Goal: Information Seeking & Learning: Learn about a topic

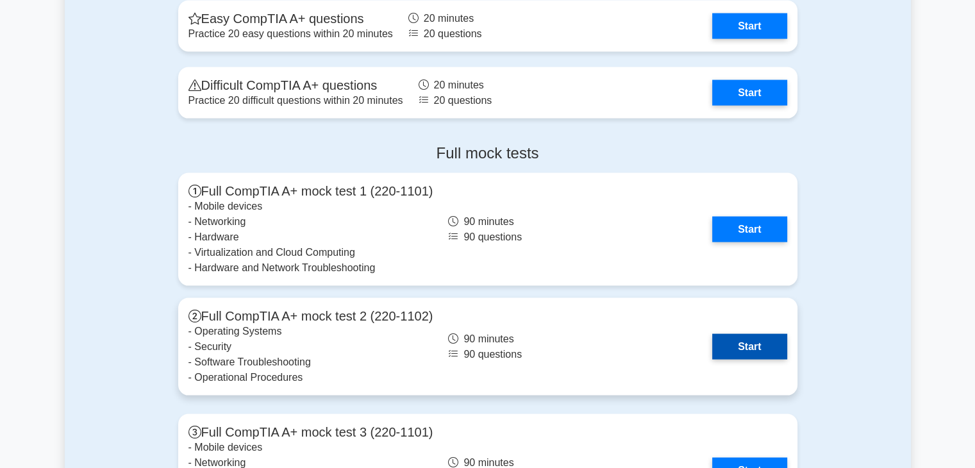
scroll to position [2436, 0]
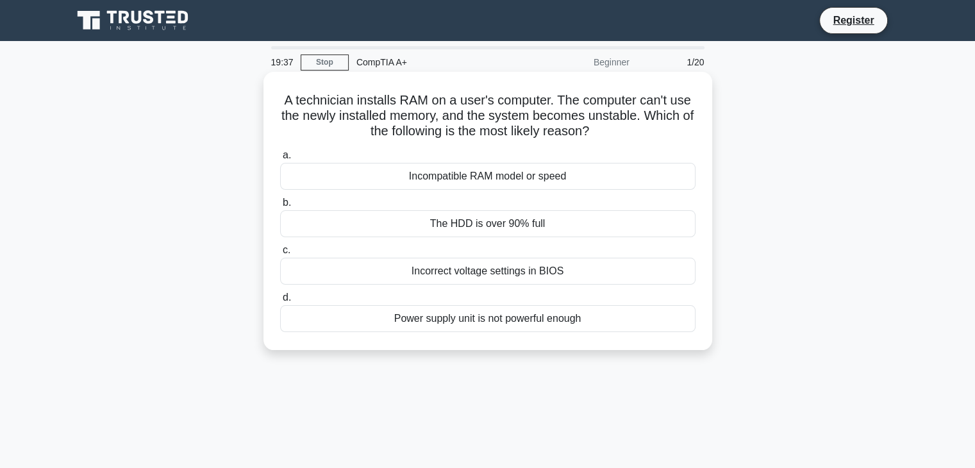
click at [431, 179] on div "Incompatible RAM model or speed" at bounding box center [487, 176] width 415 height 27
click at [280, 160] on input "a. Incompatible RAM model or speed" at bounding box center [280, 155] width 0 height 8
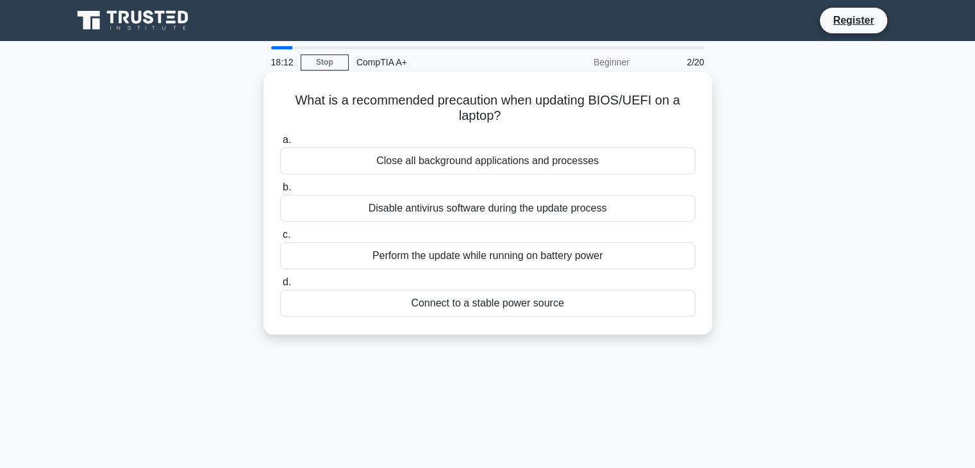
click at [396, 309] on div "Connect to a stable power source" at bounding box center [487, 303] width 415 height 27
click at [280, 287] on input "d. Connect to a stable power source" at bounding box center [280, 282] width 0 height 8
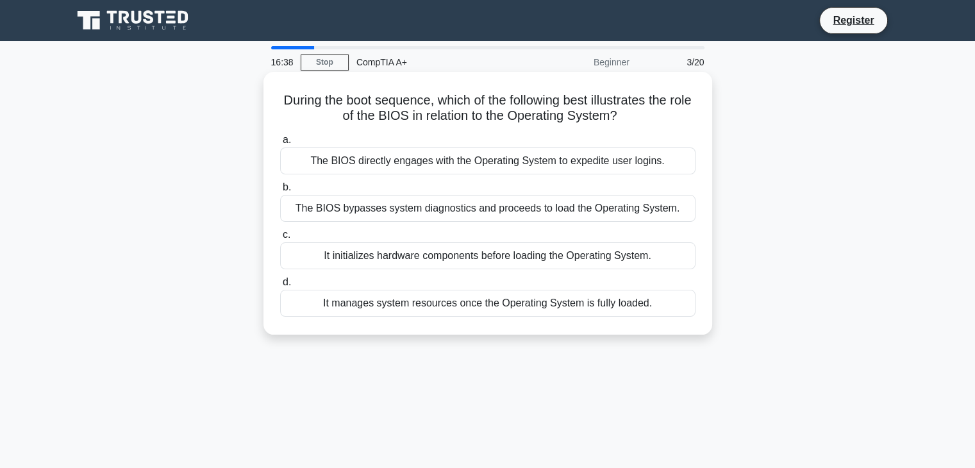
click at [525, 257] on div "It initializes hardware components before loading the Operating System." at bounding box center [487, 255] width 415 height 27
click at [280, 239] on input "c. It initializes hardware components before loading the Operating System." at bounding box center [280, 235] width 0 height 8
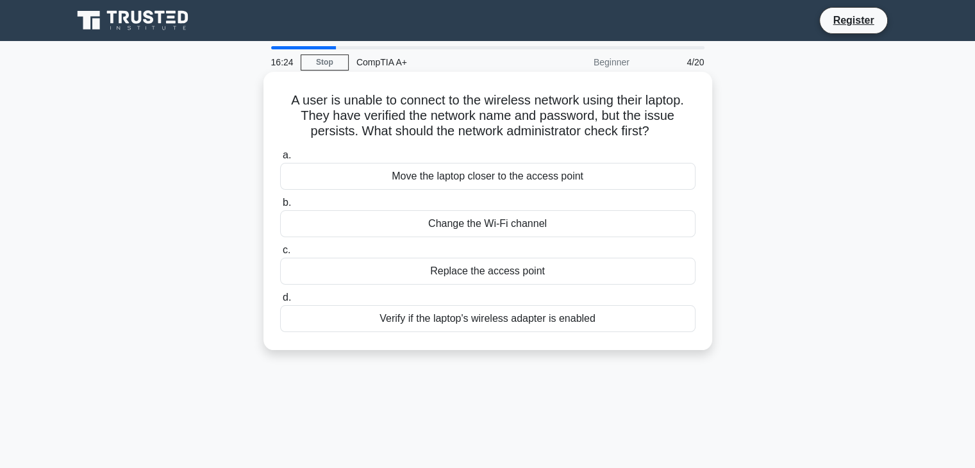
click at [352, 322] on div "Verify if the laptop's wireless adapter is enabled" at bounding box center [487, 318] width 415 height 27
click at [280, 302] on input "d. Verify if the laptop's wireless adapter is enabled" at bounding box center [280, 298] width 0 height 8
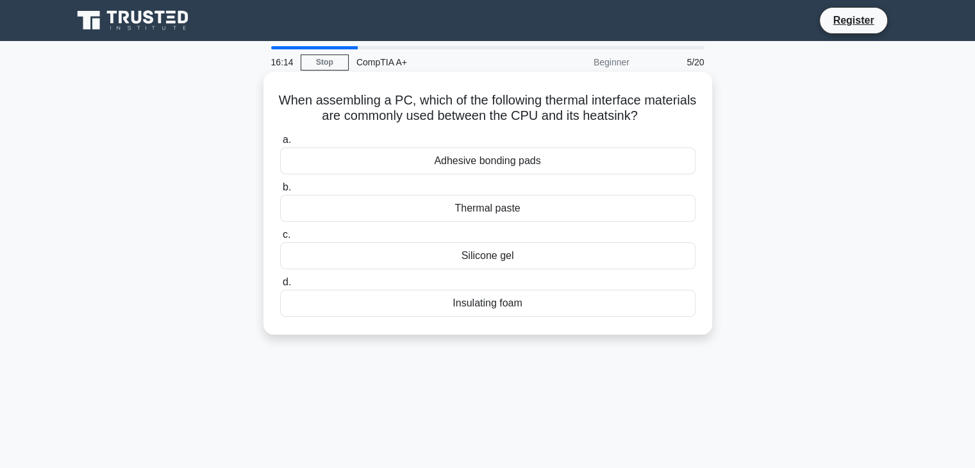
click at [401, 213] on div "Thermal paste" at bounding box center [487, 208] width 415 height 27
click at [280, 192] on input "b. Thermal paste" at bounding box center [280, 187] width 0 height 8
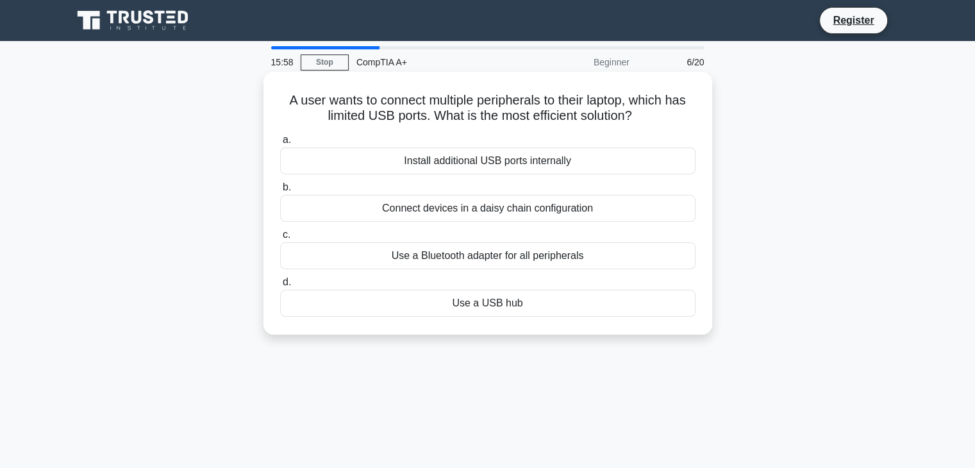
click at [451, 305] on div "Use a USB hub" at bounding box center [487, 303] width 415 height 27
click at [280, 287] on input "d. Use a USB hub" at bounding box center [280, 282] width 0 height 8
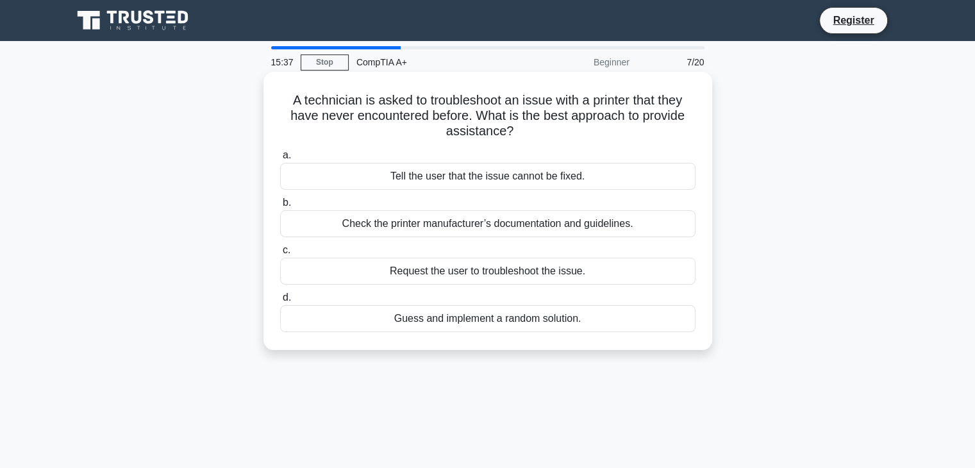
click at [341, 224] on div "Check the printer manufacturer’s documentation and guidelines." at bounding box center [487, 223] width 415 height 27
click at [280, 207] on input "b. Check the printer manufacturer’s documentation and guidelines." at bounding box center [280, 203] width 0 height 8
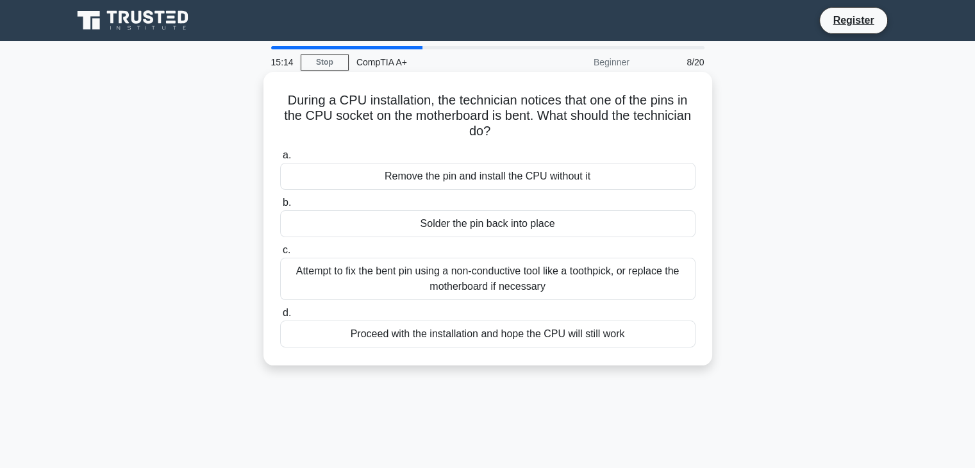
click at [372, 280] on div "Attempt to fix the bent pin using a non-conductive tool like a toothpick, or re…" at bounding box center [487, 279] width 415 height 42
click at [280, 255] on input "c. Attempt to fix the bent pin using a non-conductive tool like a toothpick, or…" at bounding box center [280, 250] width 0 height 8
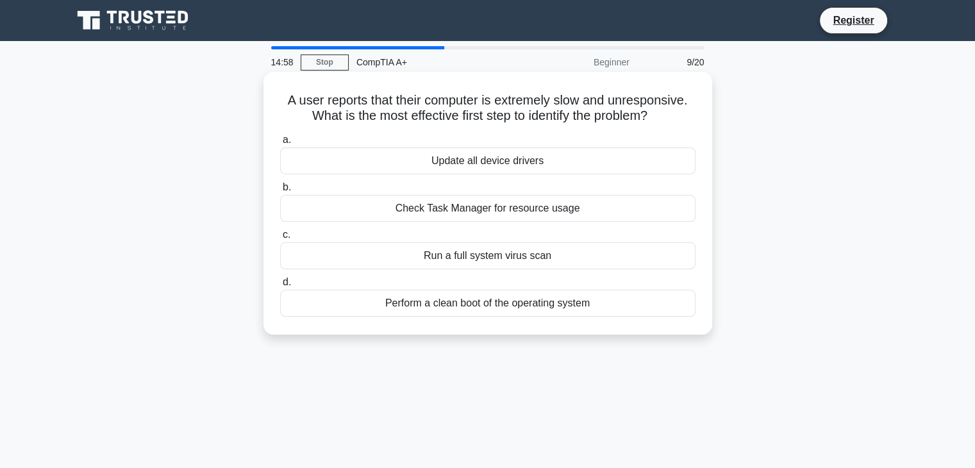
click at [362, 212] on div "Check Task Manager for resource usage" at bounding box center [487, 208] width 415 height 27
click at [280, 192] on input "b. Check Task Manager for resource usage" at bounding box center [280, 187] width 0 height 8
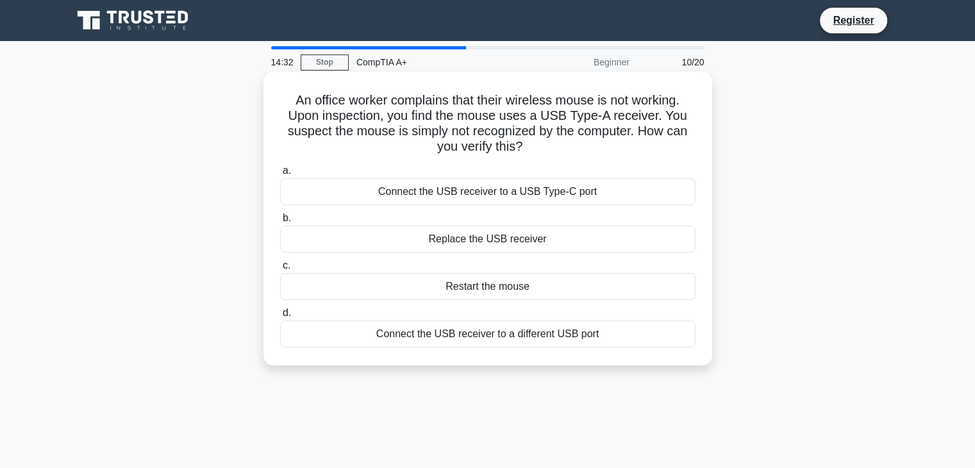
click at [403, 336] on div "Connect the USB receiver to a different USB port" at bounding box center [487, 334] width 415 height 27
click at [280, 317] on input "d. Connect the USB receiver to a different USB port" at bounding box center [280, 313] width 0 height 8
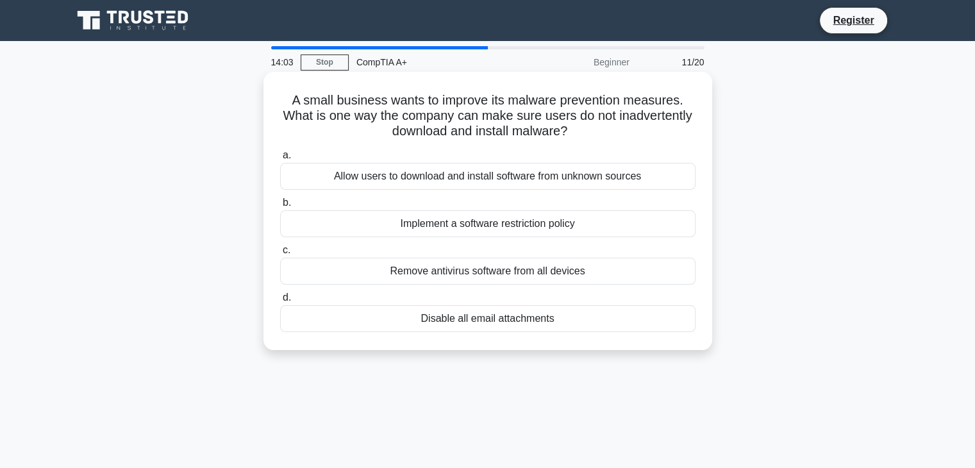
click at [362, 226] on div "Implement a software restriction policy" at bounding box center [487, 223] width 415 height 27
click at [280, 207] on input "b. Implement a software restriction policy" at bounding box center [280, 203] width 0 height 8
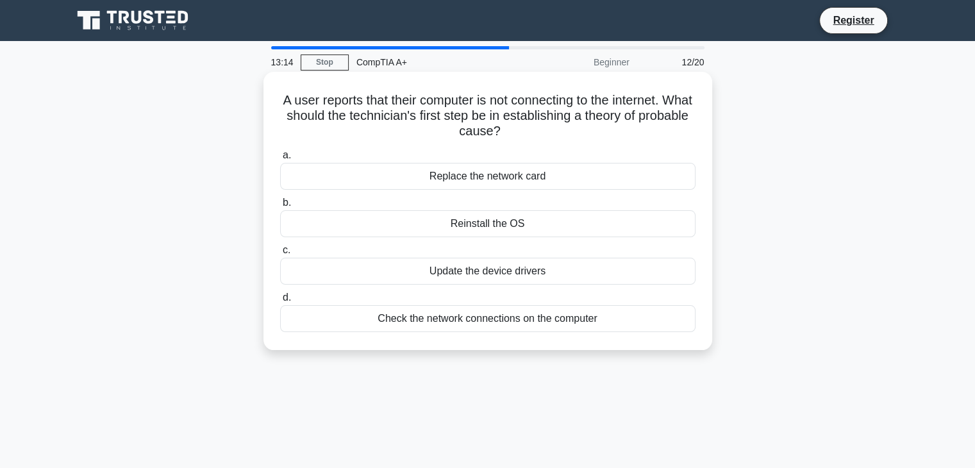
click at [428, 324] on div "Check the network connections on the computer" at bounding box center [487, 318] width 415 height 27
click at [280, 302] on input "d. Check the network connections on the computer" at bounding box center [280, 298] width 0 height 8
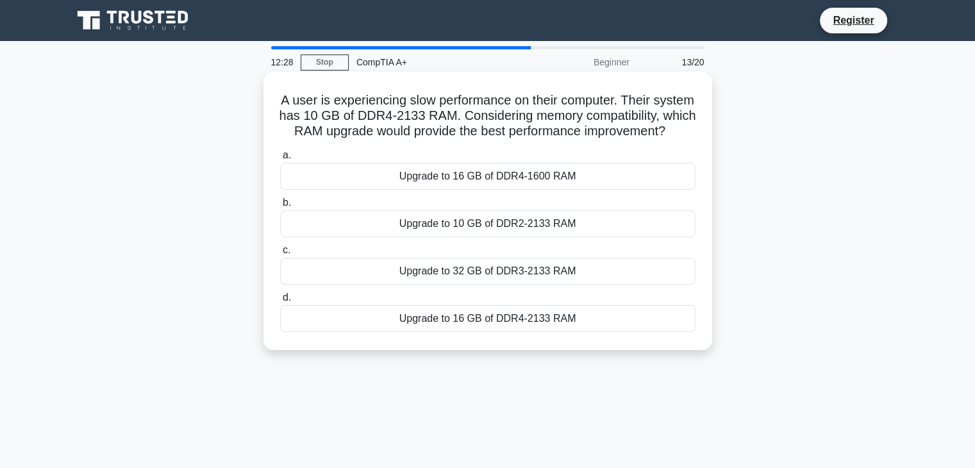
click at [589, 332] on div "Upgrade to 16 GB of DDR4-2133 RAM" at bounding box center [487, 318] width 415 height 27
click at [280, 302] on input "d. Upgrade to 16 GB of DDR4-2133 RAM" at bounding box center [280, 298] width 0 height 8
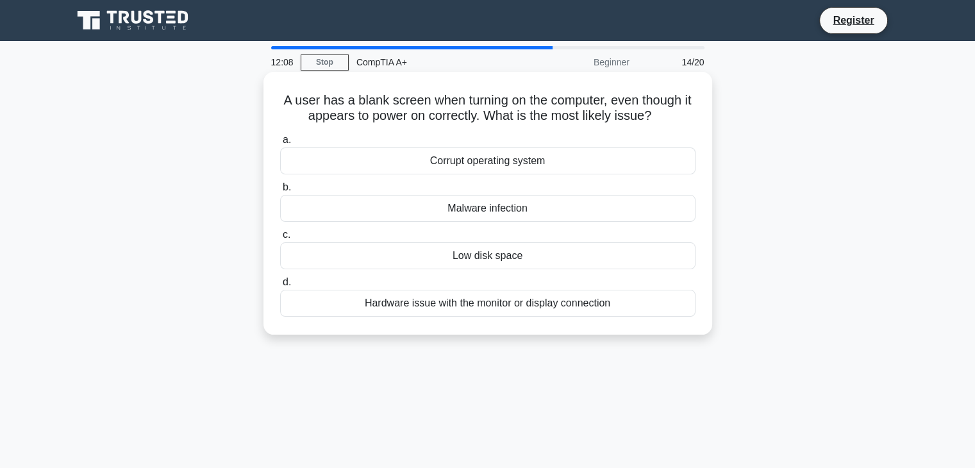
click at [409, 298] on div "Hardware issue with the monitor or display connection" at bounding box center [487, 303] width 415 height 27
click at [280, 287] on input "d. Hardware issue with the monitor or display connection" at bounding box center [280, 282] width 0 height 8
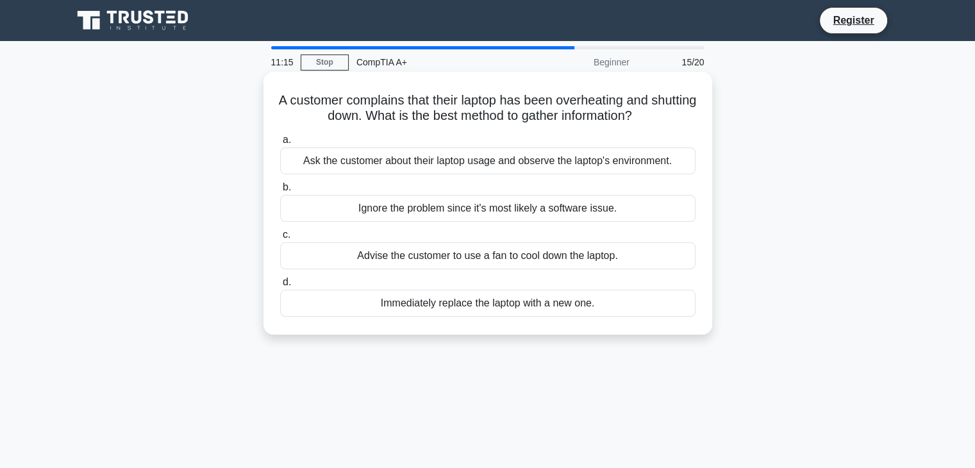
click at [337, 168] on div "Ask the customer about their laptop usage and observe the laptop's environment." at bounding box center [487, 160] width 415 height 27
click at [280, 144] on input "a. Ask the customer about their laptop usage and observe the laptop's environme…" at bounding box center [280, 140] width 0 height 8
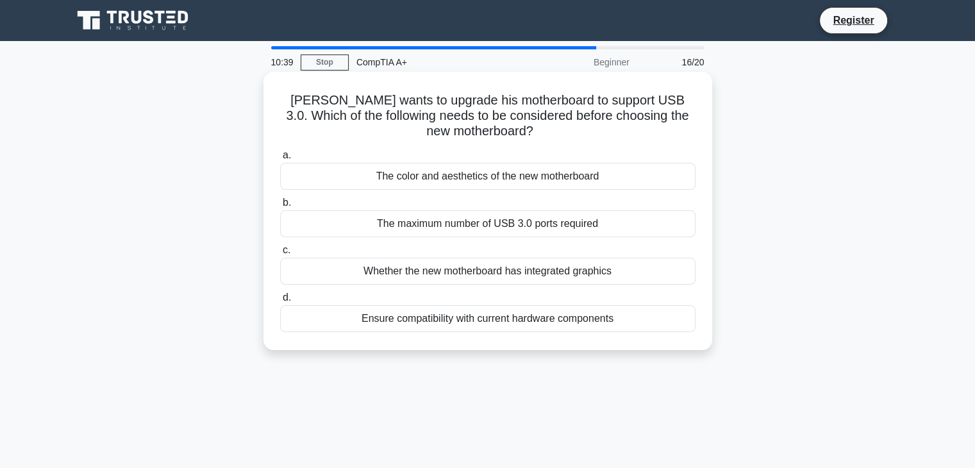
click at [356, 226] on div "The maximum number of USB 3.0 ports required" at bounding box center [487, 223] width 415 height 27
click at [280, 207] on input "b. The maximum number of USB 3.0 ports required" at bounding box center [280, 203] width 0 height 8
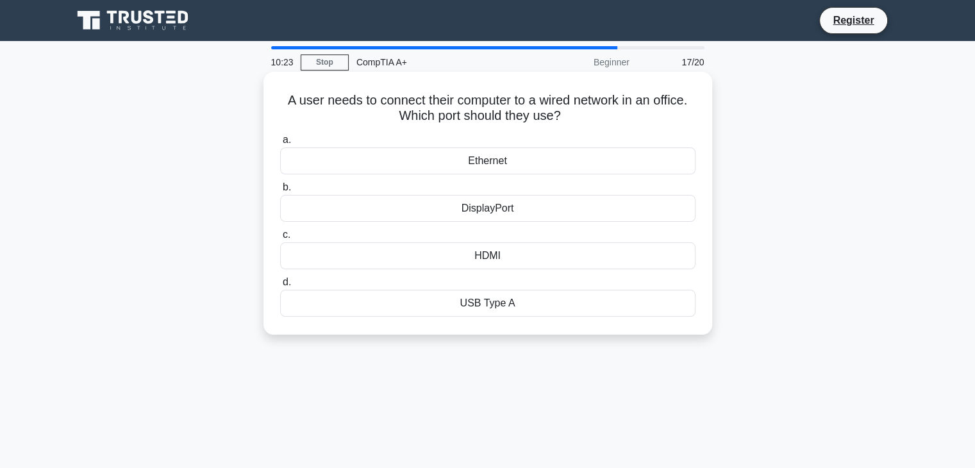
click at [452, 165] on div "Ethernet" at bounding box center [487, 160] width 415 height 27
click at [280, 144] on input "a. Ethernet" at bounding box center [280, 140] width 0 height 8
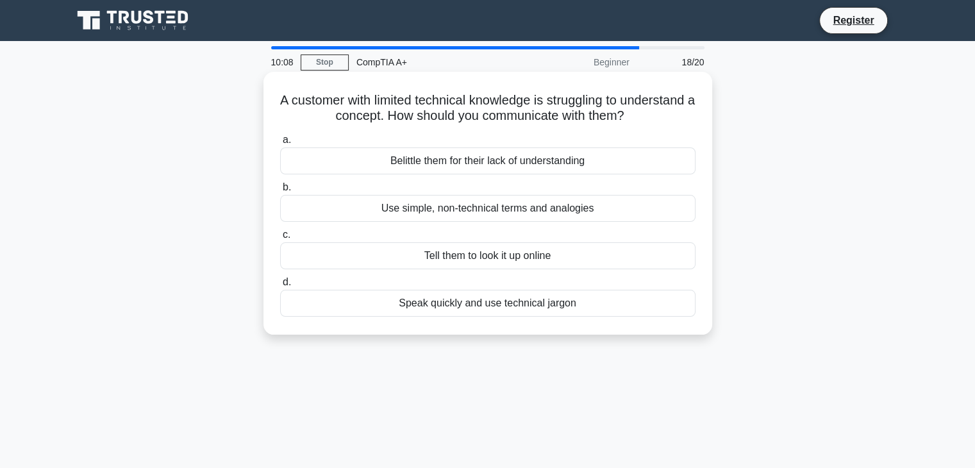
click at [355, 217] on div "Use simple, non-technical terms and analogies" at bounding box center [487, 208] width 415 height 27
click at [280, 192] on input "b. Use simple, non-technical terms and analogies" at bounding box center [280, 187] width 0 height 8
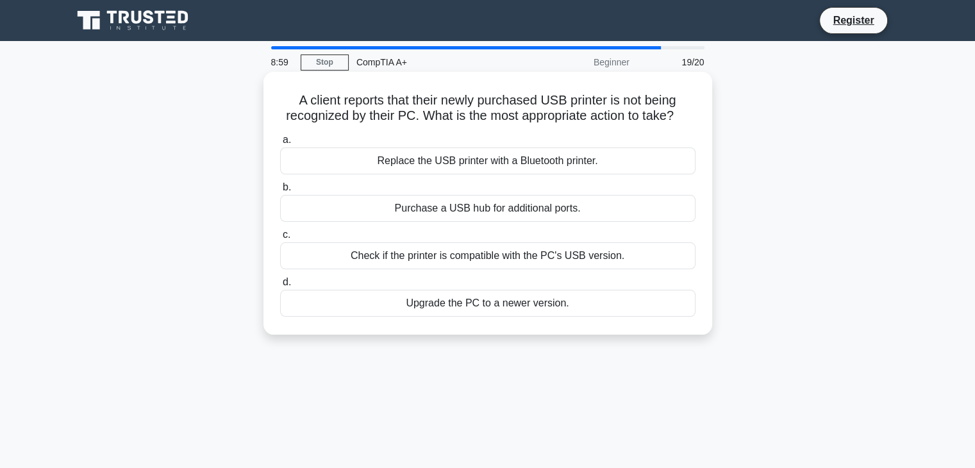
click at [326, 255] on div "Check if the printer is compatible with the PC's USB version." at bounding box center [487, 255] width 415 height 27
click at [280, 239] on input "c. Check if the printer is compatible with the PC's USB version." at bounding box center [280, 235] width 0 height 8
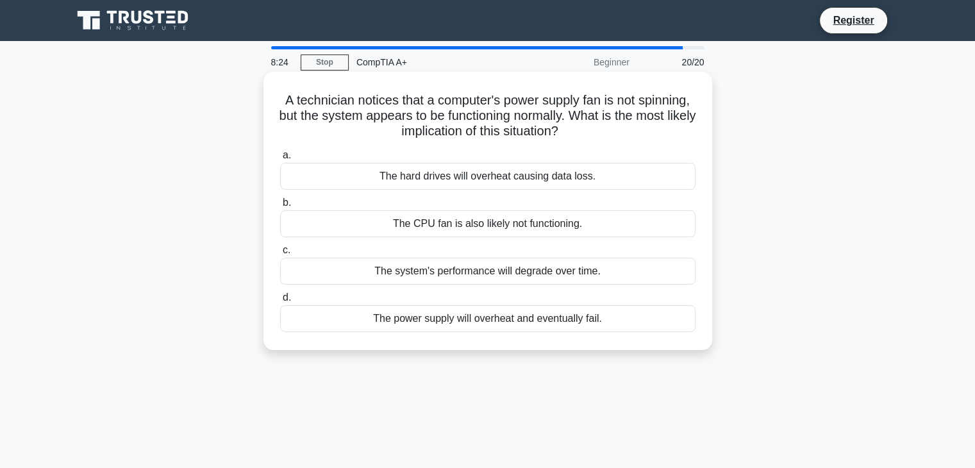
click at [497, 321] on div "The power supply will overheat and eventually fail." at bounding box center [487, 318] width 415 height 27
click at [280, 302] on input "d. The power supply will overheat and eventually fail." at bounding box center [280, 298] width 0 height 8
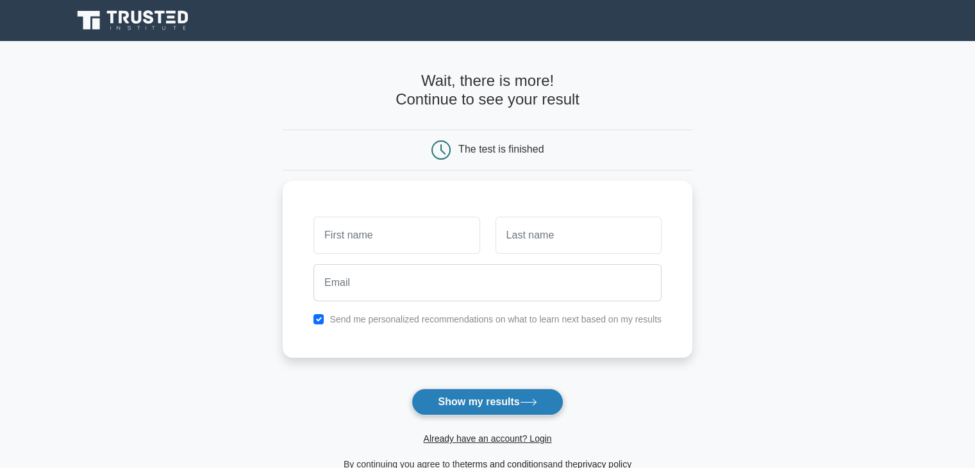
click at [471, 405] on button "Show my results" at bounding box center [487, 401] width 151 height 27
click at [317, 316] on input "checkbox" at bounding box center [318, 316] width 10 height 10
checkbox input "false"
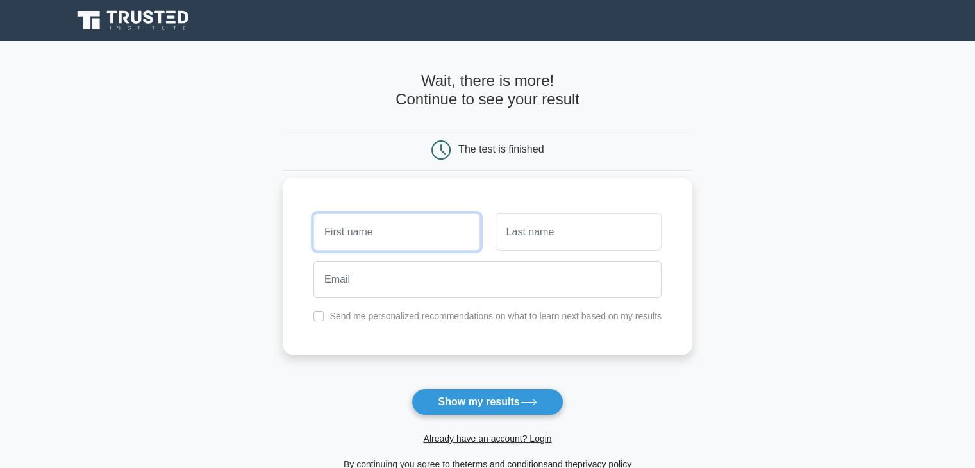
click at [355, 237] on input "text" at bounding box center [396, 231] width 166 height 37
type input "Z"
click at [555, 235] on input "text" at bounding box center [579, 231] width 166 height 37
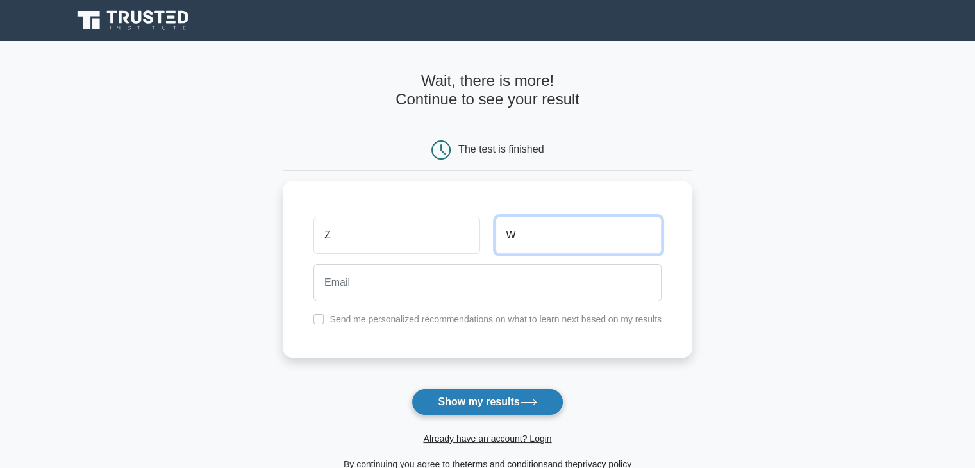
type input "W"
click at [431, 408] on button "Show my results" at bounding box center [487, 401] width 151 height 27
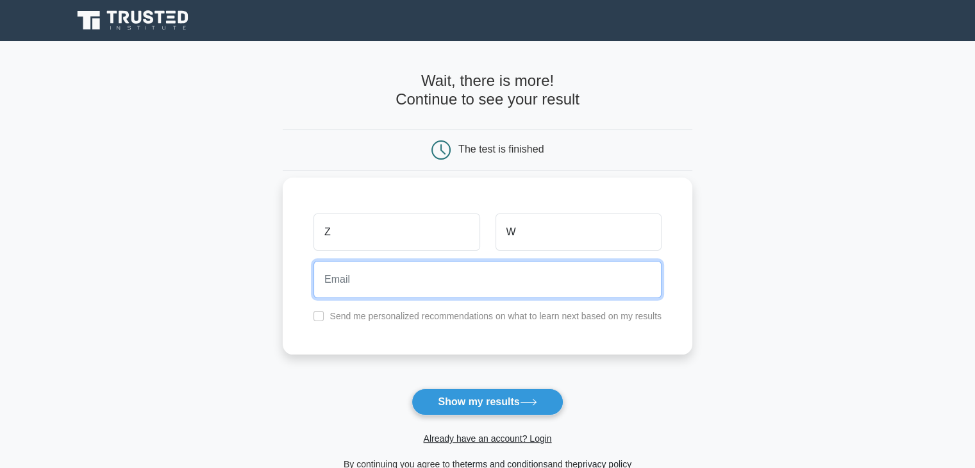
click at [351, 288] on input "email" at bounding box center [487, 279] width 348 height 37
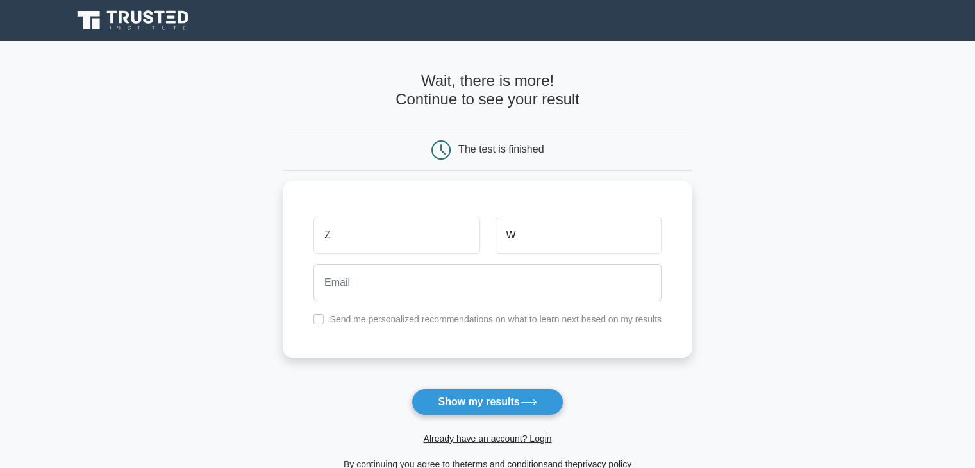
click at [214, 299] on main "Wait, there is more! Continue to see your result The test is finished Z W" at bounding box center [487, 272] width 975 height 462
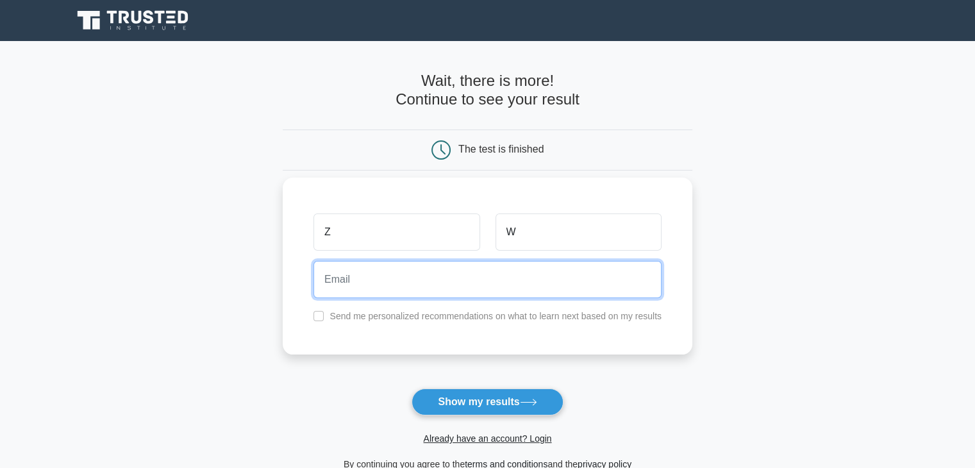
click at [345, 280] on input "email" at bounding box center [487, 279] width 348 height 37
type input "zack@riograndetrade.com"
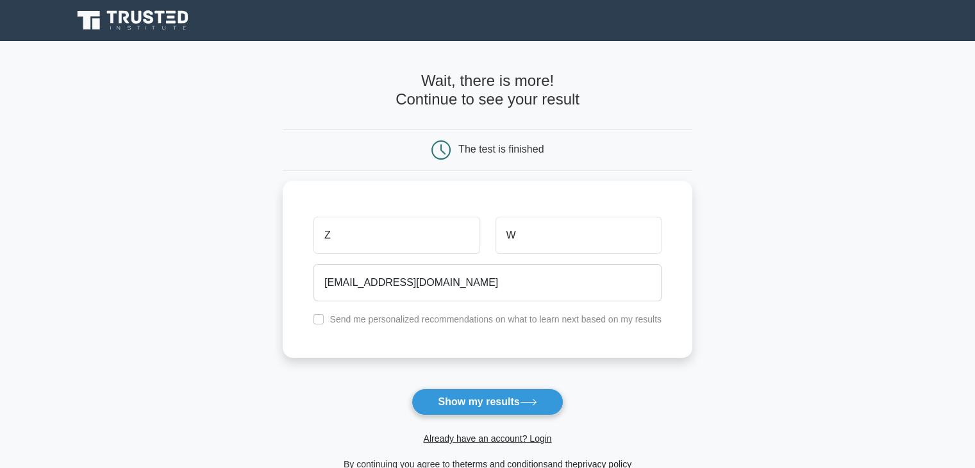
click at [298, 381] on form "Wait, there is more! Continue to see your result The test is finished Z W" at bounding box center [488, 272] width 410 height 400
click at [475, 395] on button "Show my results" at bounding box center [487, 401] width 151 height 27
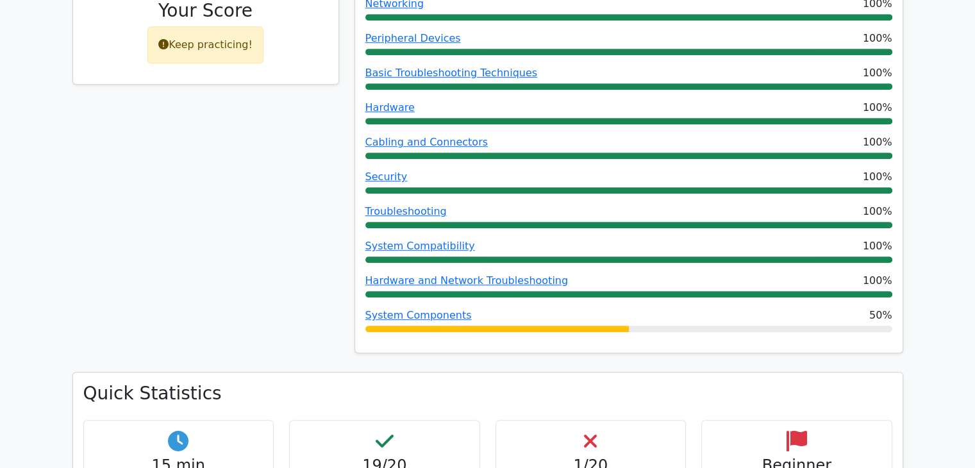
scroll to position [577, 0]
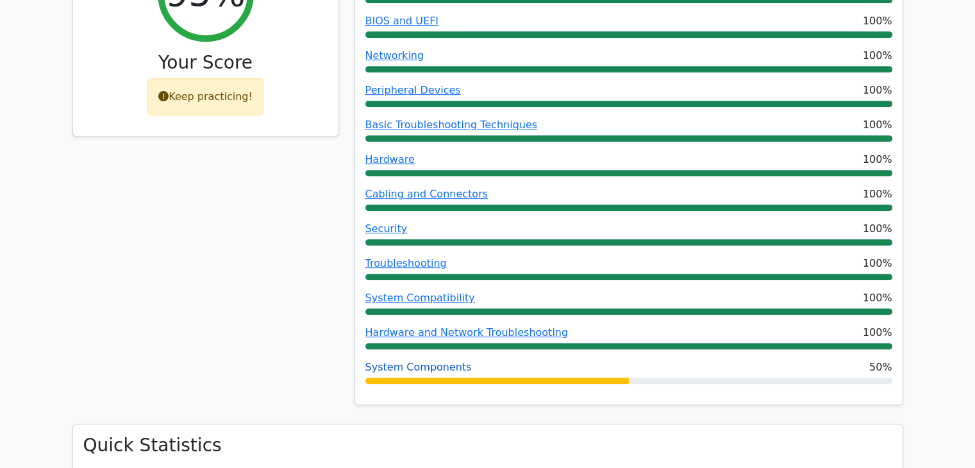
click at [413, 361] on link "System Components" at bounding box center [418, 367] width 106 height 12
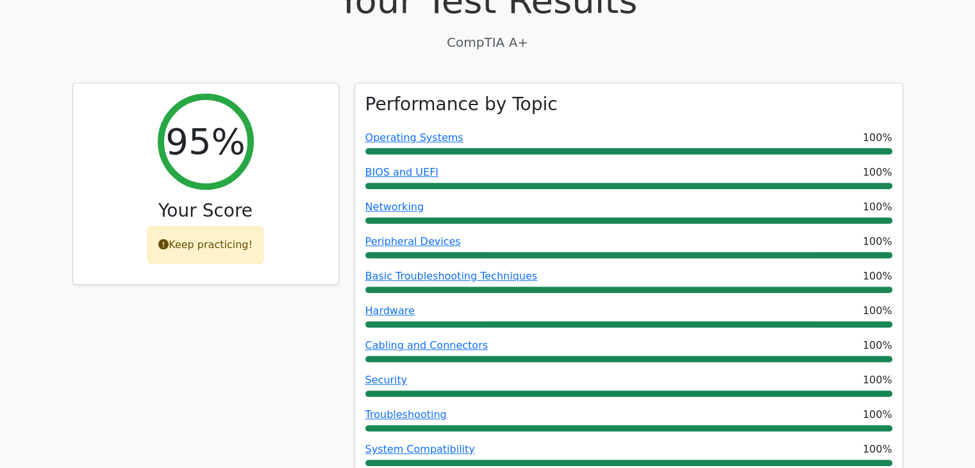
scroll to position [449, 0]
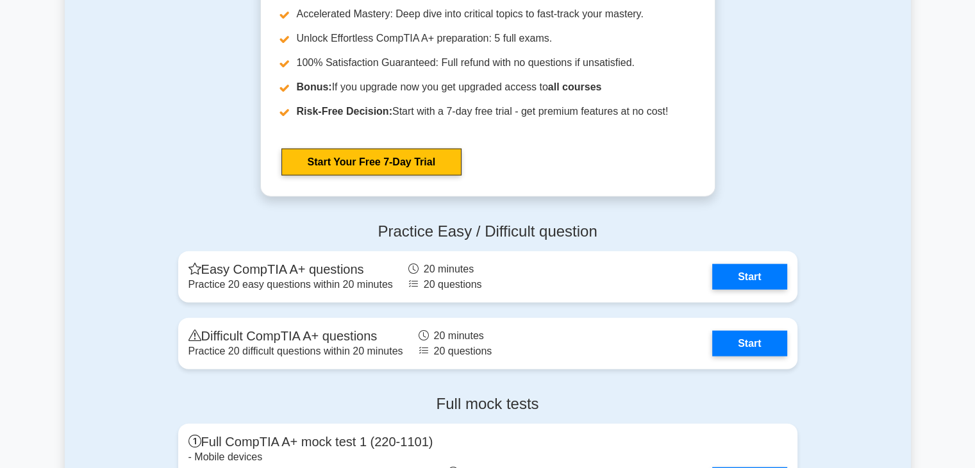
scroll to position [2885, 0]
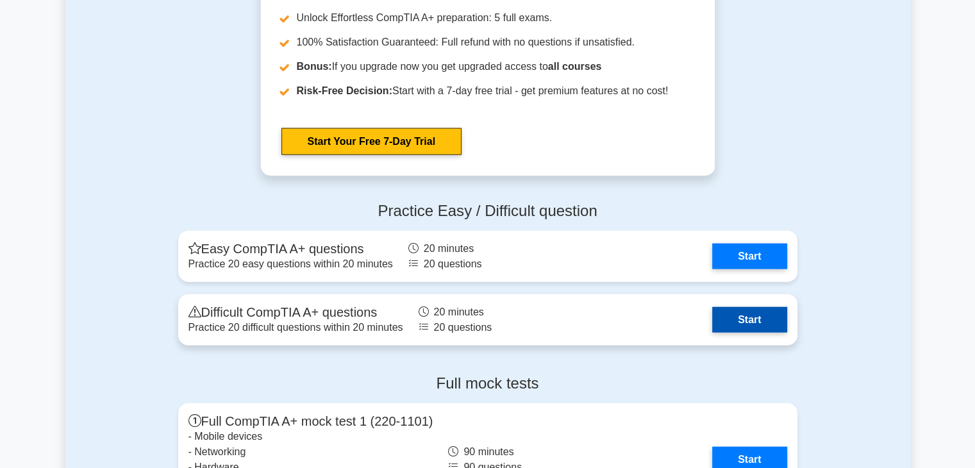
click at [746, 319] on link "Start" at bounding box center [749, 320] width 74 height 26
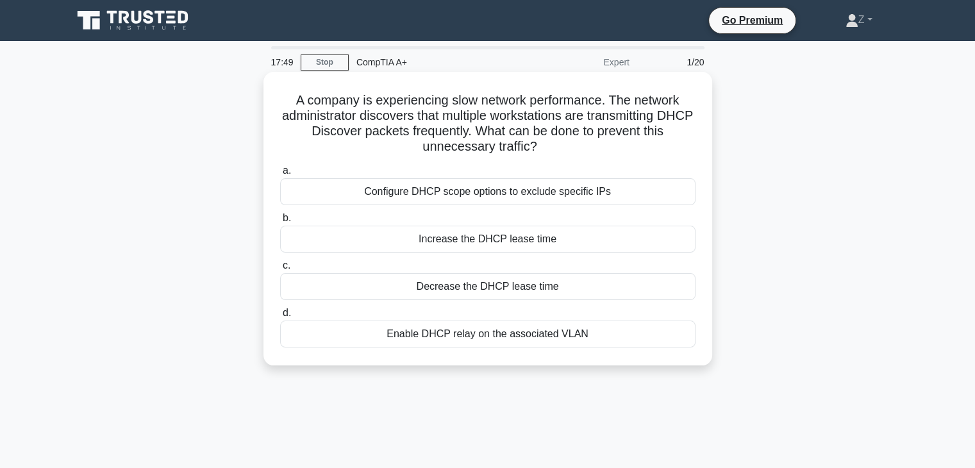
click at [369, 342] on div "Enable DHCP relay on the associated VLAN" at bounding box center [487, 334] width 415 height 27
click at [280, 317] on input "d. Enable DHCP relay on the associated VLAN" at bounding box center [280, 313] width 0 height 8
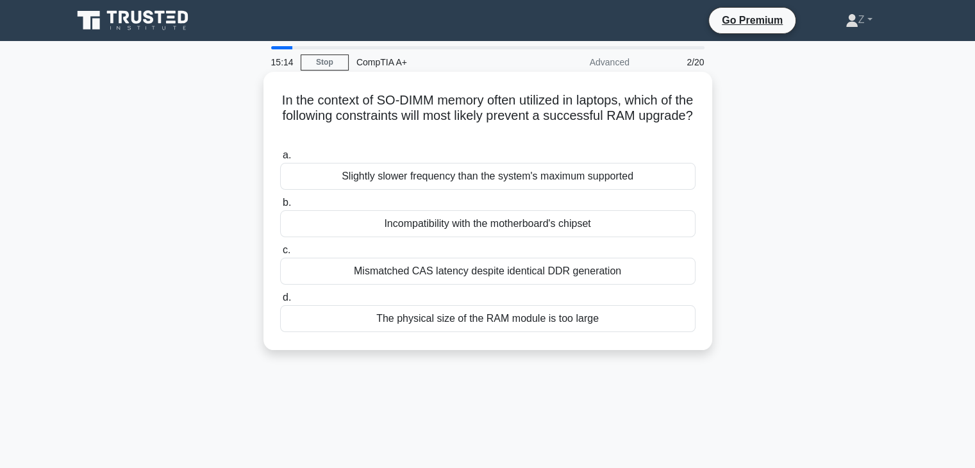
click at [525, 278] on div "Mismatched CAS latency despite identical DDR generation" at bounding box center [487, 271] width 415 height 27
click at [280, 255] on input "c. Mismatched CAS latency despite identical DDR generation" at bounding box center [280, 250] width 0 height 8
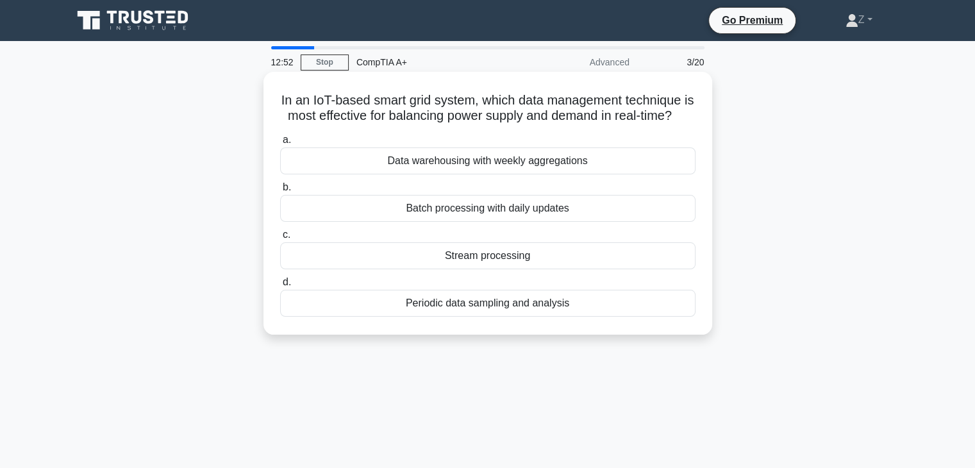
click at [372, 317] on div "Periodic data sampling and analysis" at bounding box center [487, 303] width 415 height 27
click at [280, 287] on input "d. Periodic data sampling and analysis" at bounding box center [280, 282] width 0 height 8
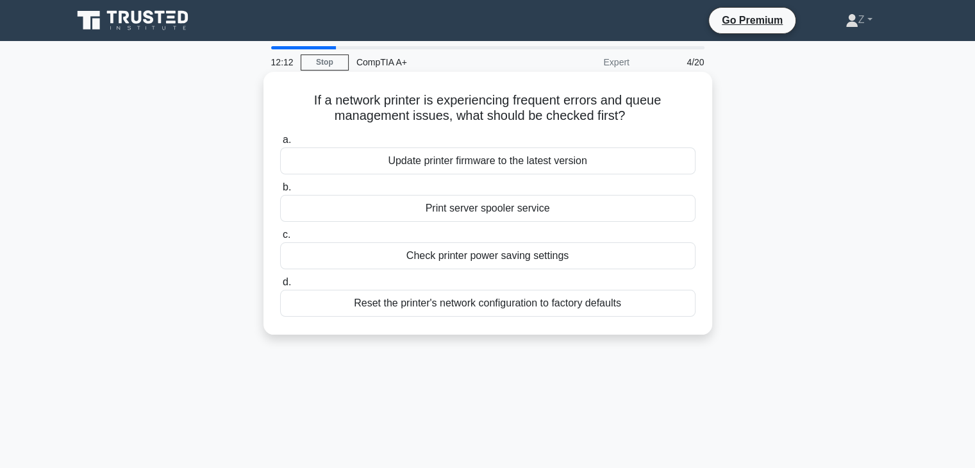
click at [367, 206] on div "Print server spooler service" at bounding box center [487, 208] width 415 height 27
click at [280, 192] on input "b. Print server spooler service" at bounding box center [280, 187] width 0 height 8
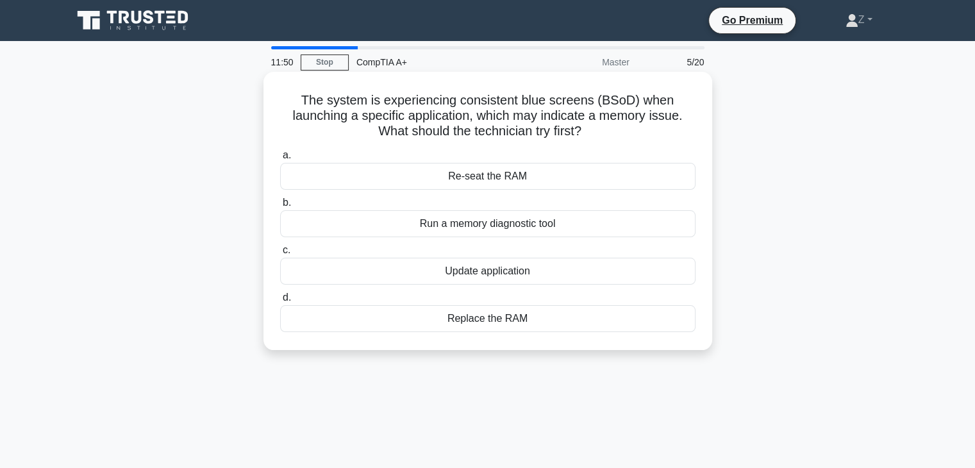
click at [403, 270] on div "Update application" at bounding box center [487, 271] width 415 height 27
click at [280, 255] on input "c. Update application" at bounding box center [280, 250] width 0 height 8
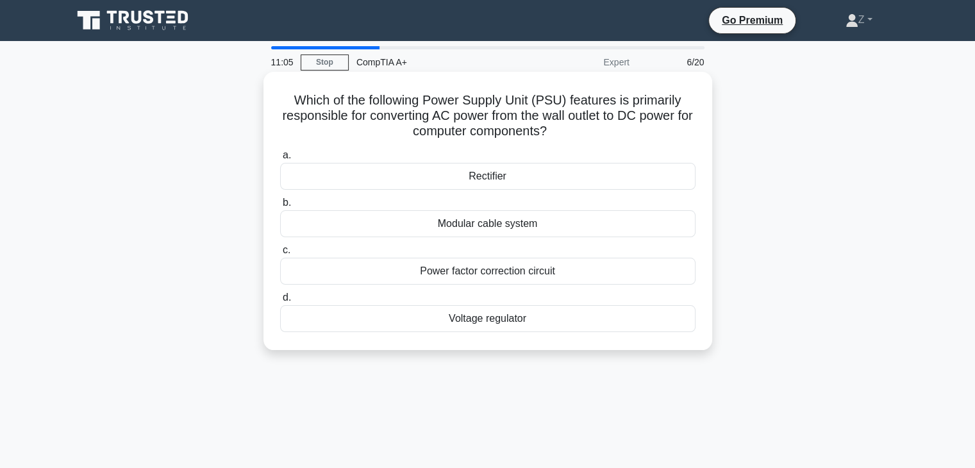
click at [390, 180] on div "Rectifier" at bounding box center [487, 176] width 415 height 27
click at [280, 160] on input "a. Rectifier" at bounding box center [280, 155] width 0 height 8
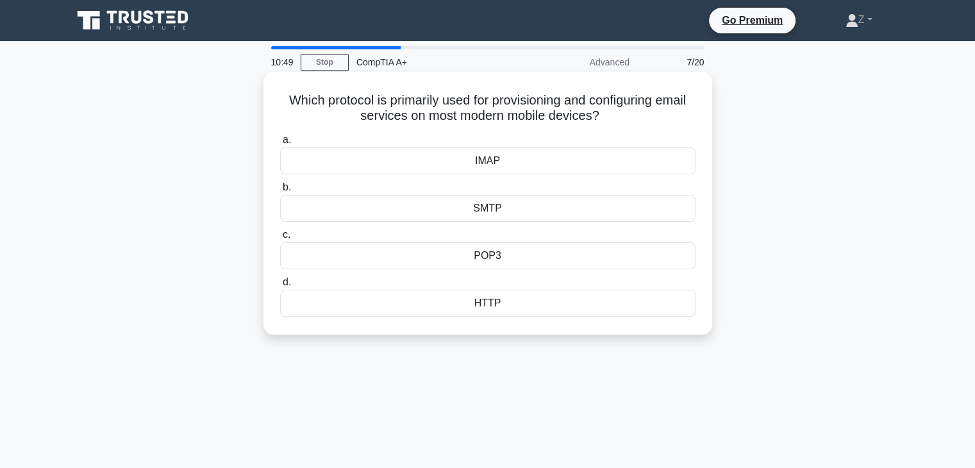
click at [446, 165] on div "IMAP" at bounding box center [487, 160] width 415 height 27
click at [280, 144] on input "a. IMAP" at bounding box center [280, 140] width 0 height 8
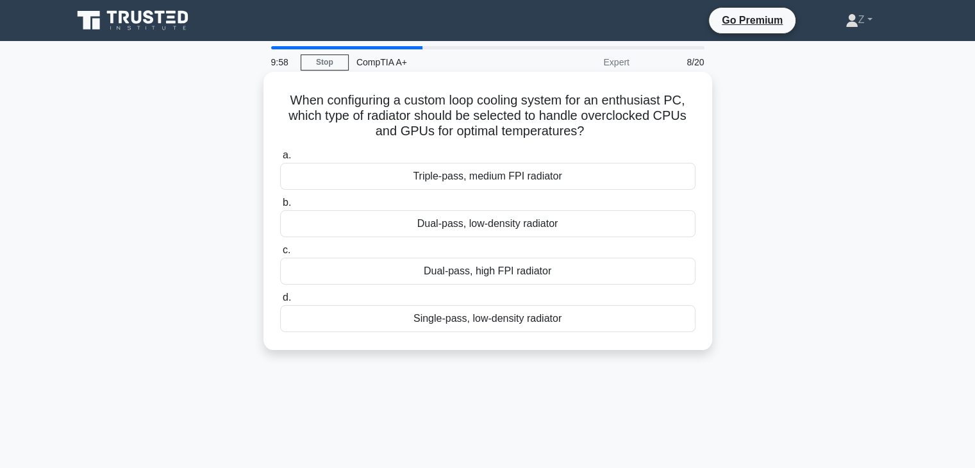
click at [381, 275] on div "Dual-pass, high FPI radiator" at bounding box center [487, 271] width 415 height 27
click at [280, 255] on input "c. Dual-pass, high FPI radiator" at bounding box center [280, 250] width 0 height 8
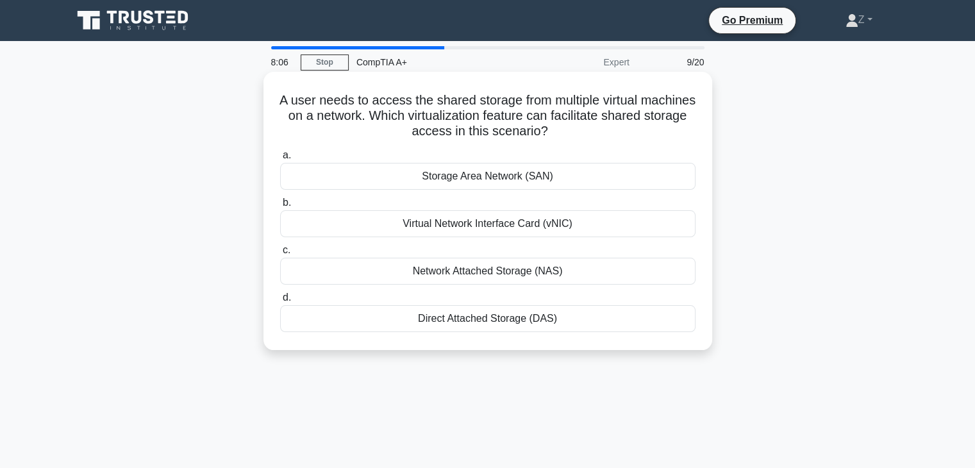
click at [393, 223] on div "Virtual Network Interface Card (vNIC)" at bounding box center [487, 223] width 415 height 27
click at [280, 207] on input "b. Virtual Network Interface Card (vNIC)" at bounding box center [280, 203] width 0 height 8
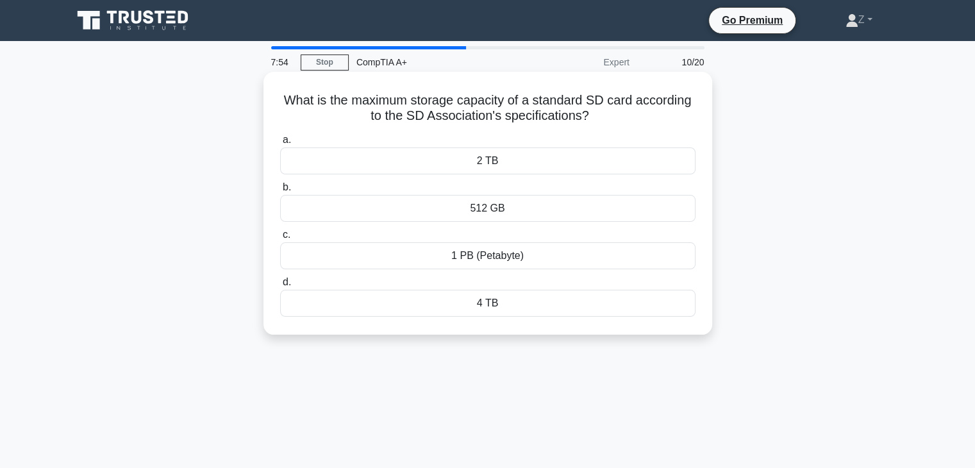
click at [469, 156] on div "2 TB" at bounding box center [487, 160] width 415 height 27
click at [280, 144] on input "a. 2 TB" at bounding box center [280, 140] width 0 height 8
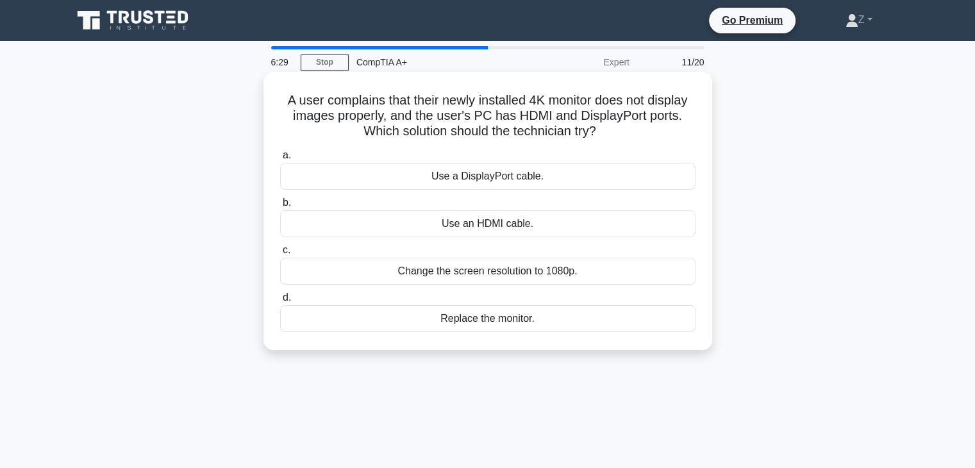
click at [369, 177] on div "Use a DisplayPort cable." at bounding box center [487, 176] width 415 height 27
click at [280, 160] on input "a. Use a DisplayPort cable." at bounding box center [280, 155] width 0 height 8
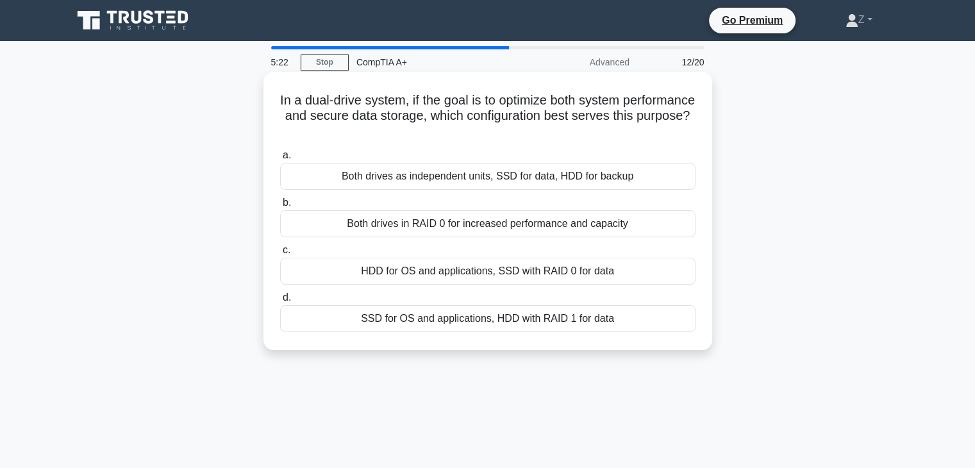
click at [628, 326] on div "SSD for OS and applications, HDD with RAID 1 for data" at bounding box center [487, 318] width 415 height 27
click at [280, 302] on input "d. SSD for OS and applications, HDD with RAID 1 for data" at bounding box center [280, 298] width 0 height 8
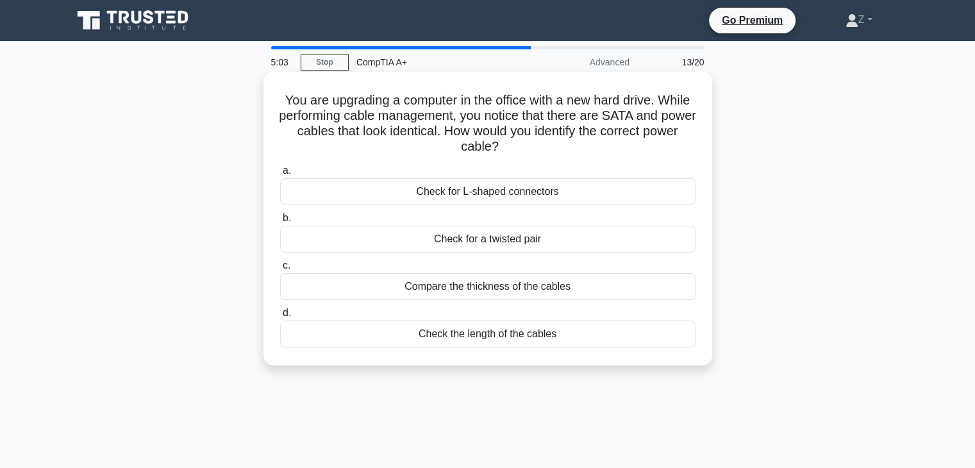
click at [607, 196] on div "Check for L-shaped connectors" at bounding box center [487, 191] width 415 height 27
click at [280, 175] on input "a. Check for L-shaped connectors" at bounding box center [280, 171] width 0 height 8
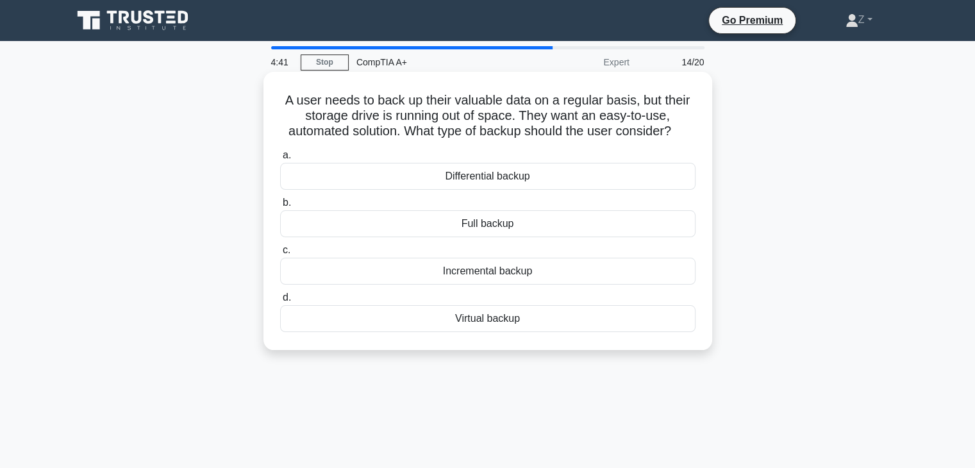
click at [544, 176] on div "Differential backup" at bounding box center [487, 176] width 415 height 27
click at [280, 160] on input "a. Differential backup" at bounding box center [280, 155] width 0 height 8
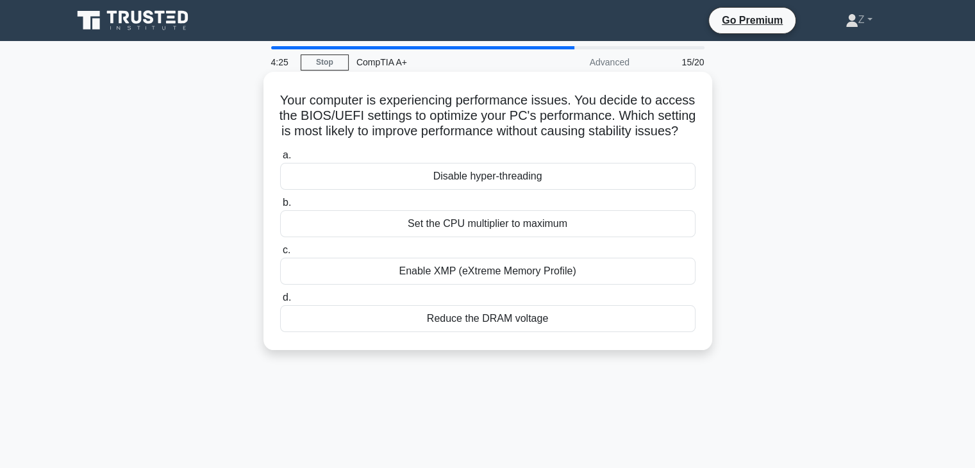
click at [606, 285] on div "Enable XMP (eXtreme Memory Profile)" at bounding box center [487, 271] width 415 height 27
click at [280, 255] on input "c. Enable XMP (eXtreme Memory Profile)" at bounding box center [280, 250] width 0 height 8
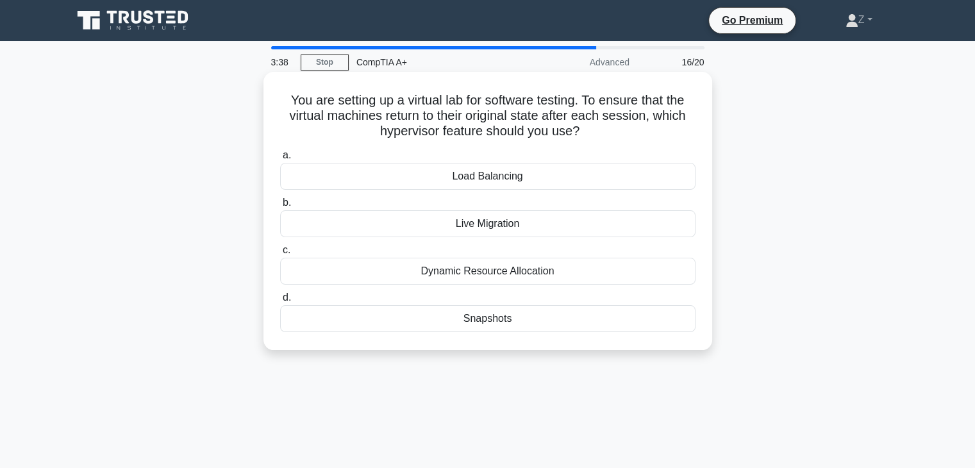
click at [544, 319] on div "Snapshots" at bounding box center [487, 318] width 415 height 27
click at [280, 302] on input "d. Snapshots" at bounding box center [280, 298] width 0 height 8
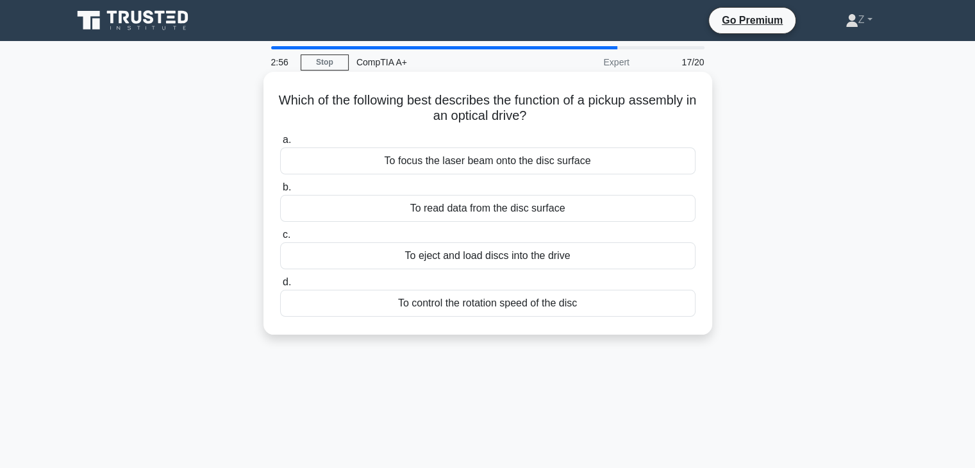
click at [584, 257] on div "To eject and load discs into the drive" at bounding box center [487, 255] width 415 height 27
click at [280, 239] on input "c. To eject and load discs into the drive" at bounding box center [280, 235] width 0 height 8
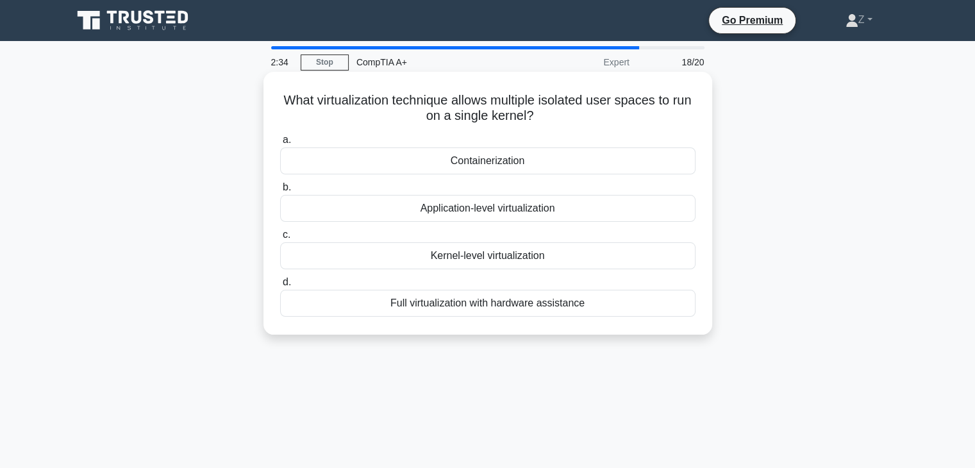
click at [608, 308] on div "Full virtualization with hardware assistance" at bounding box center [487, 303] width 415 height 27
click at [280, 287] on input "d. Full virtualization with hardware assistance" at bounding box center [280, 282] width 0 height 8
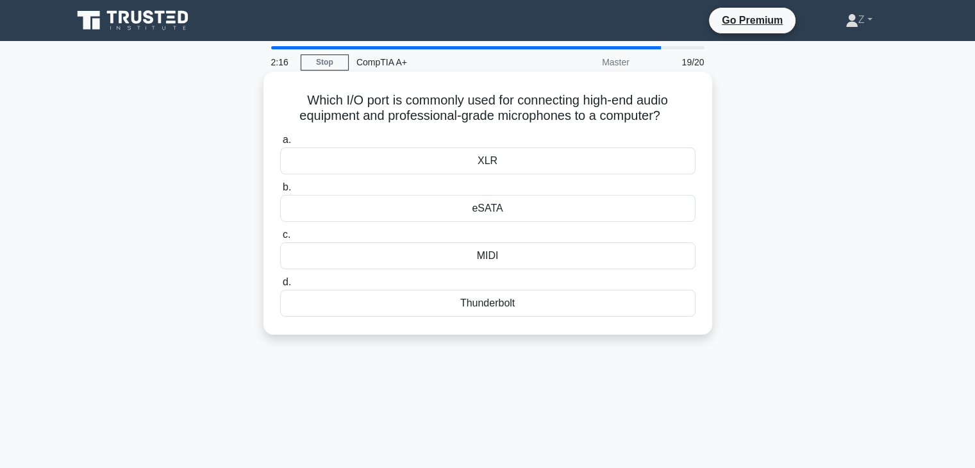
click at [561, 166] on div "XLR" at bounding box center [487, 160] width 415 height 27
click at [280, 144] on input "a. XLR" at bounding box center [280, 140] width 0 height 8
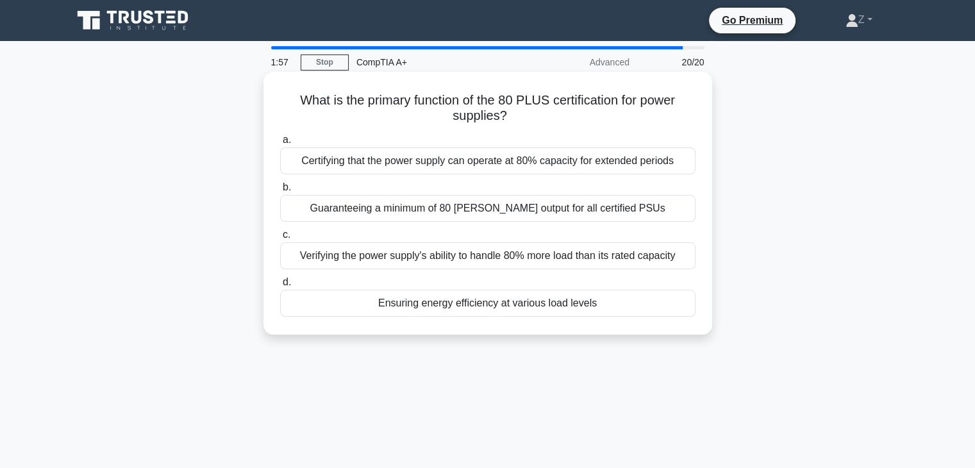
click at [421, 305] on div "Ensuring energy efficiency at various load levels" at bounding box center [487, 303] width 415 height 27
click at [280, 287] on input "d. Ensuring energy efficiency at various load levels" at bounding box center [280, 282] width 0 height 8
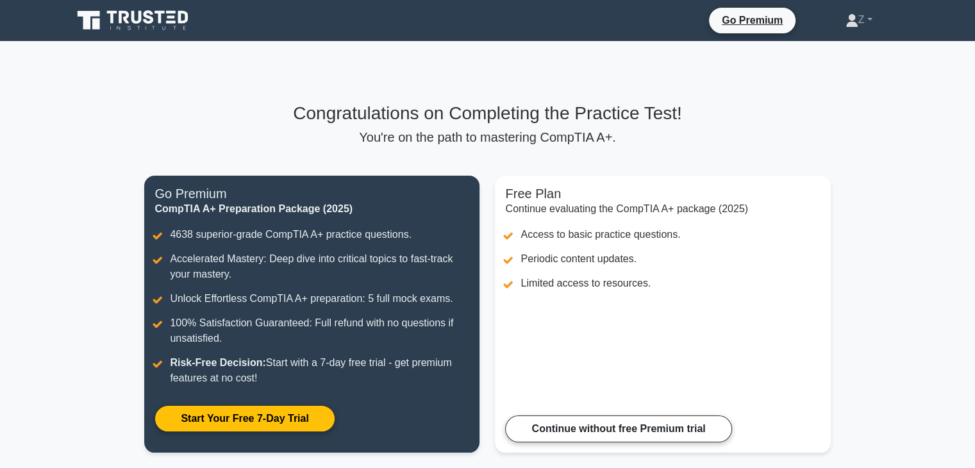
scroll to position [64, 0]
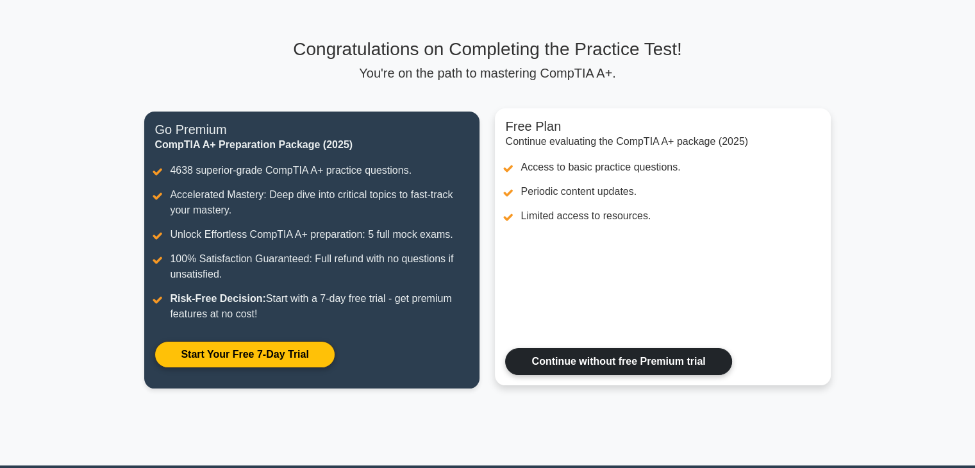
click at [590, 370] on link "Continue without free Premium trial" at bounding box center [618, 361] width 226 height 27
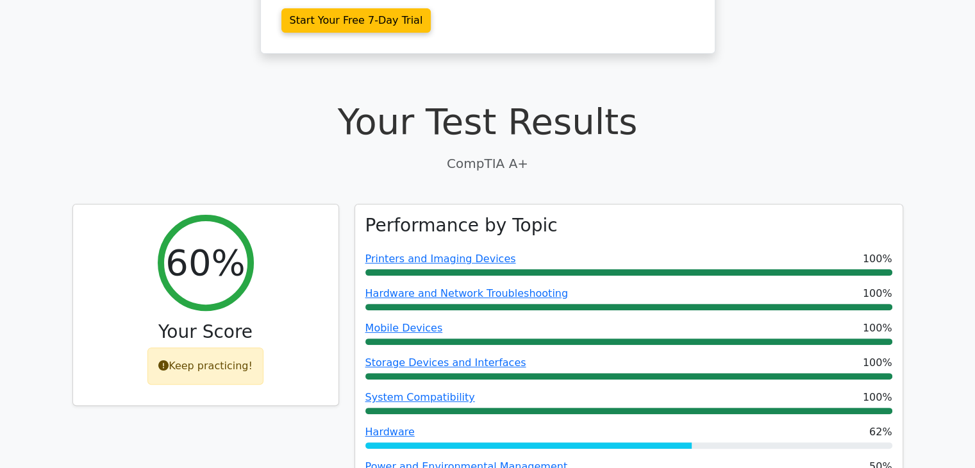
scroll to position [321, 0]
